Goal: Find specific page/section: Find specific page/section

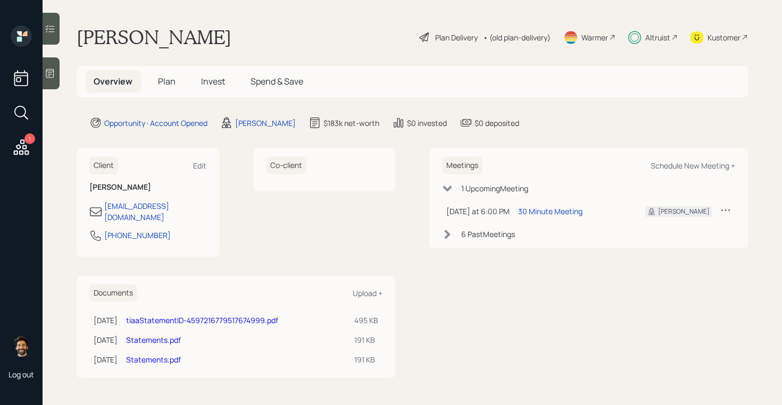
click at [664, 35] on div "Altruist" at bounding box center [657, 37] width 25 height 11
click at [707, 38] on div "Kustomer" at bounding box center [723, 37] width 33 height 11
